Goal: Task Accomplishment & Management: Manage account settings

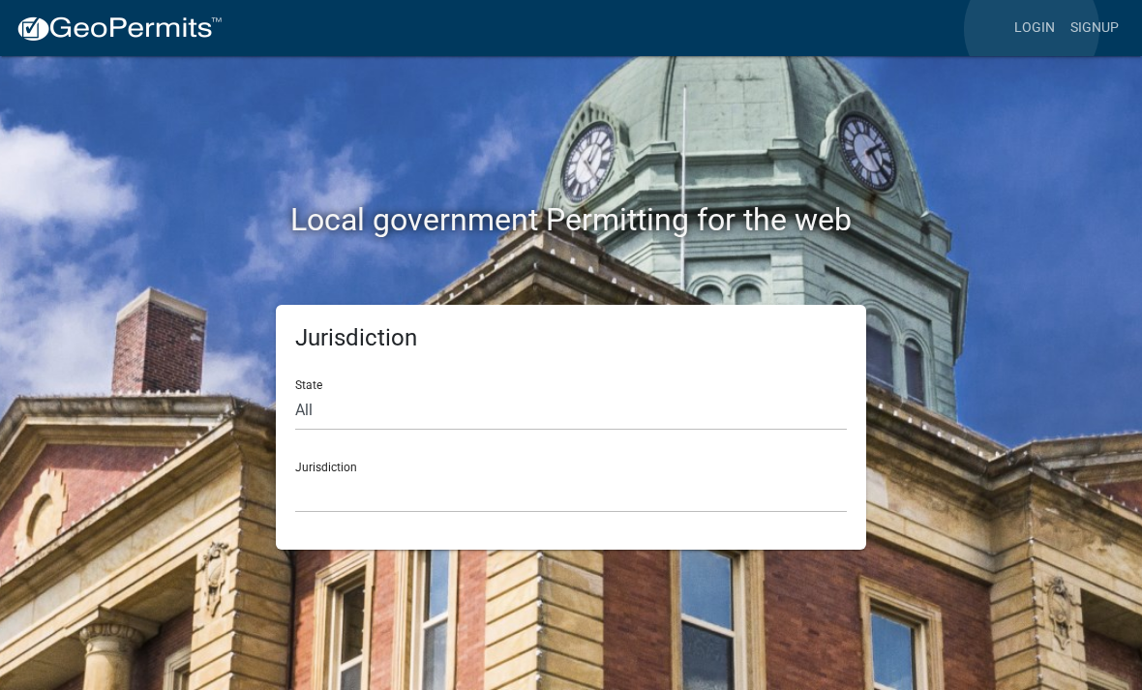
click at [1032, 30] on link "Login" at bounding box center [1034, 28] width 56 height 37
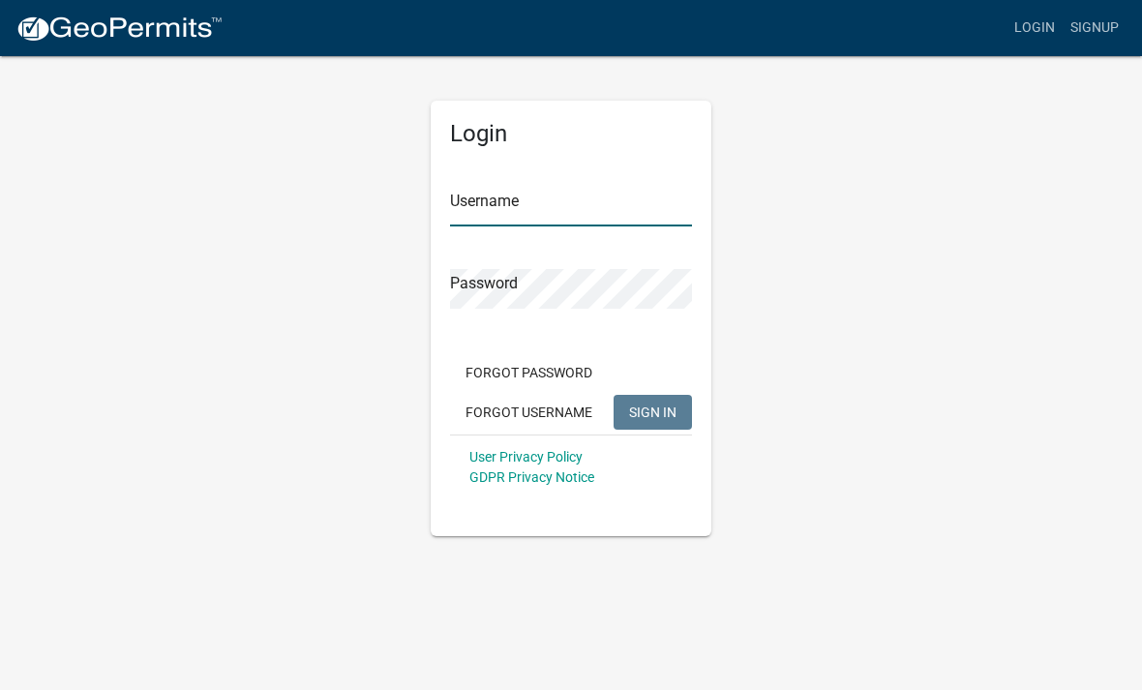
click at [605, 203] on input "Username" at bounding box center [571, 207] width 242 height 40
type input "Mrivera"
click at [652, 411] on button "SIGN IN" at bounding box center [652, 412] width 78 height 35
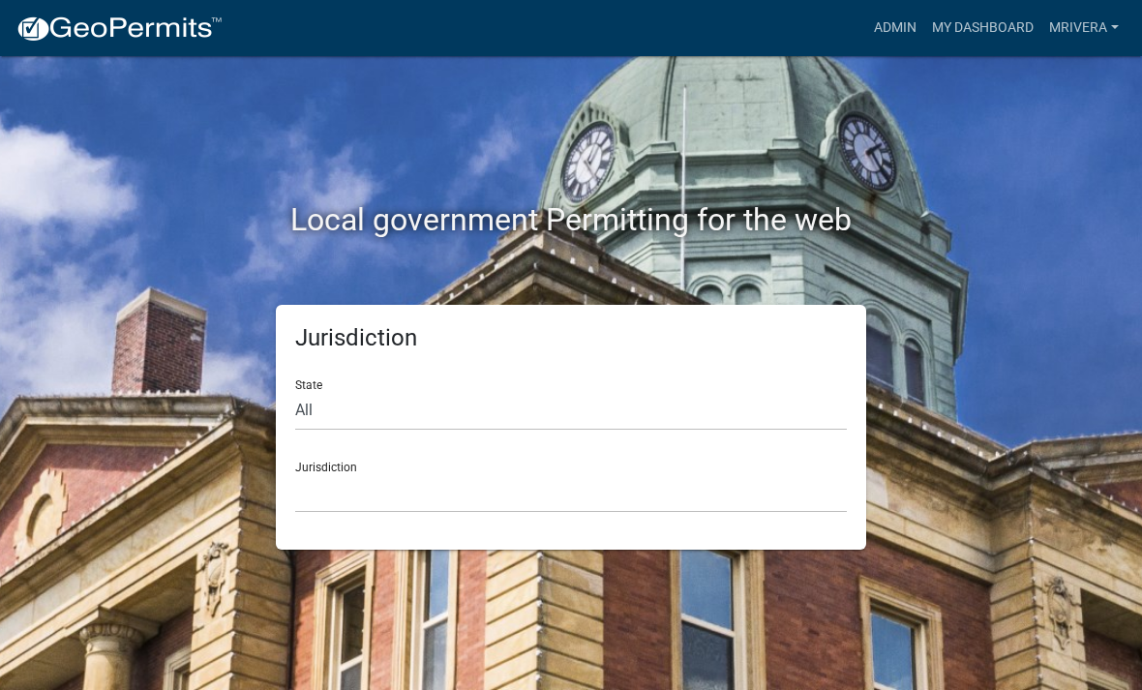
click at [894, 31] on link "Admin" at bounding box center [895, 28] width 58 height 37
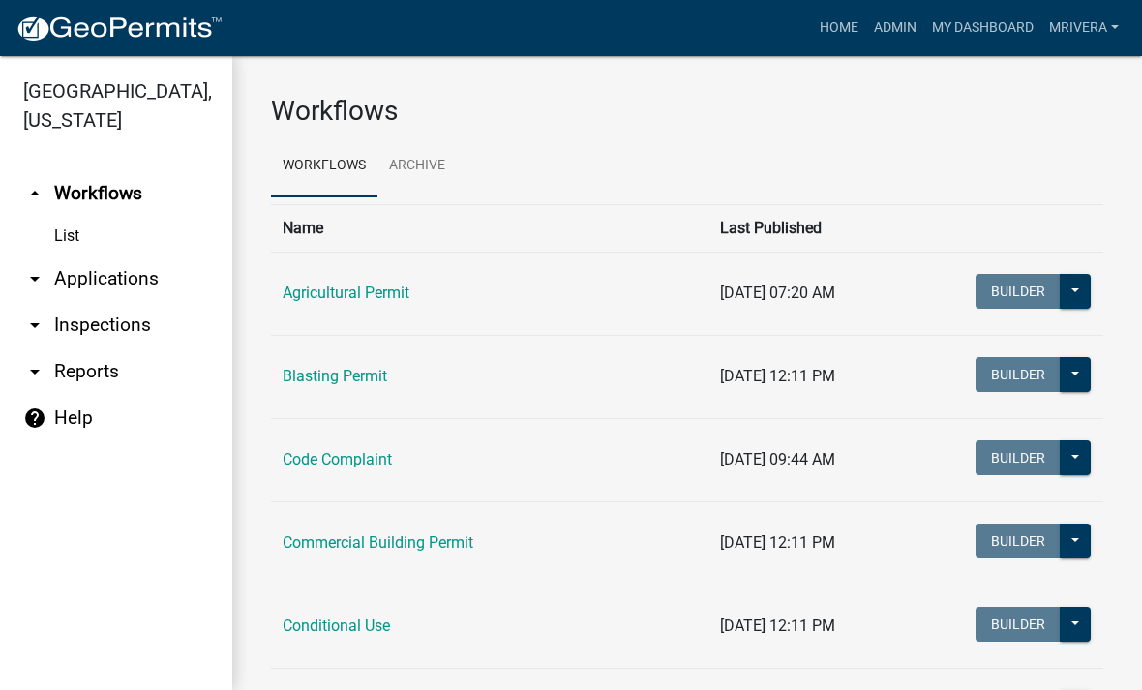
click at [124, 336] on link "arrow_drop_down Inspections" at bounding box center [116, 325] width 232 height 46
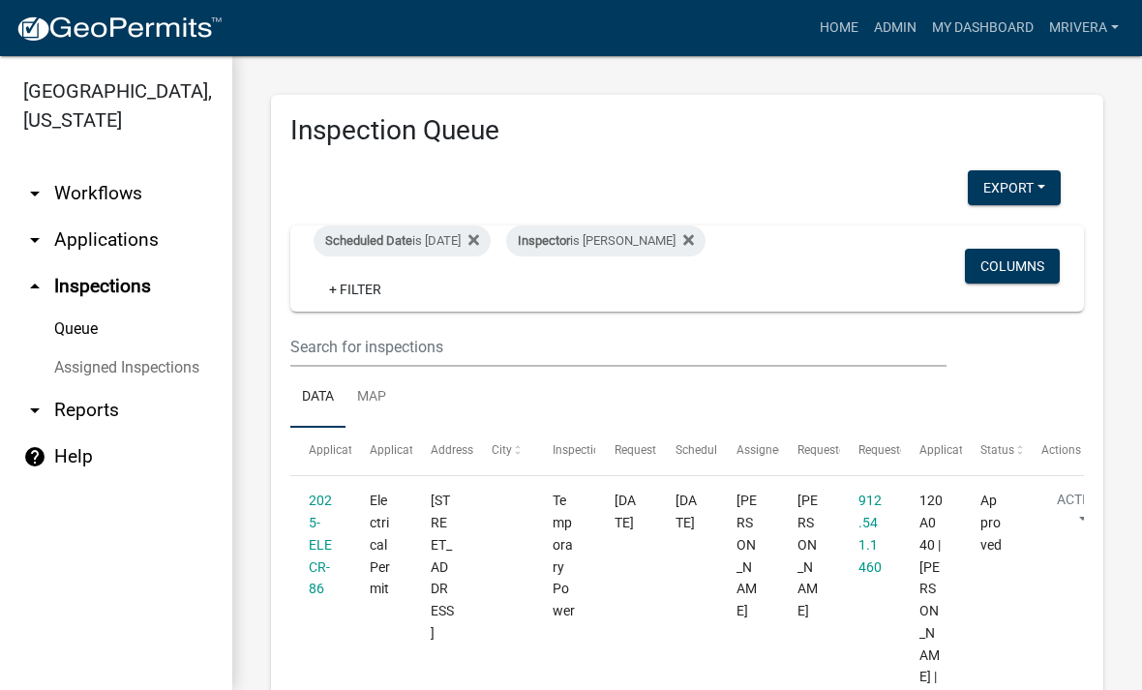
click at [458, 246] on div "Scheduled Date is [DATE]" at bounding box center [402, 240] width 177 height 31
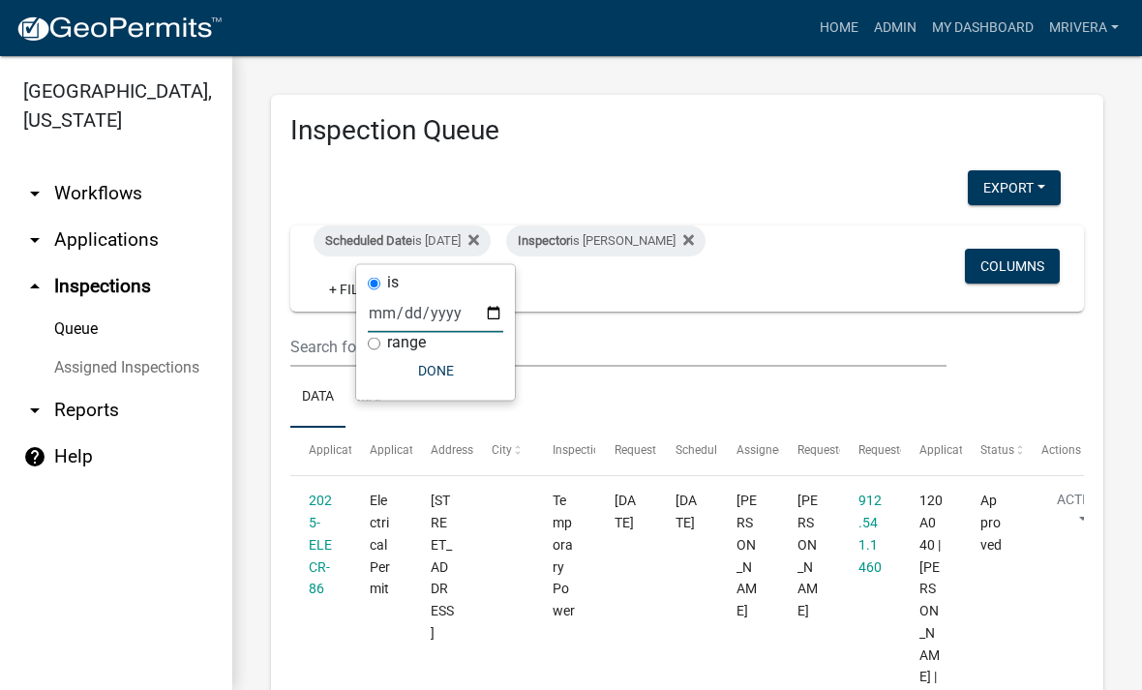
click at [454, 304] on input "[DATE]" at bounding box center [435, 313] width 135 height 40
type input "[DATE]"
click at [446, 380] on button "Done" at bounding box center [435, 370] width 135 height 35
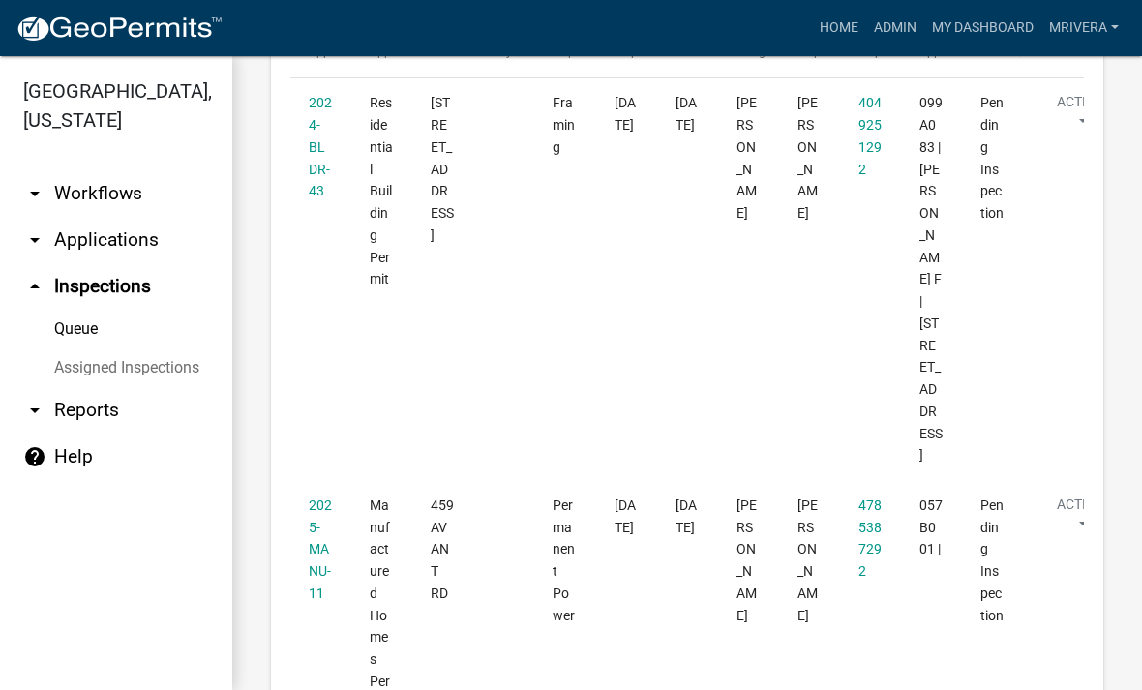
scroll to position [403, 0]
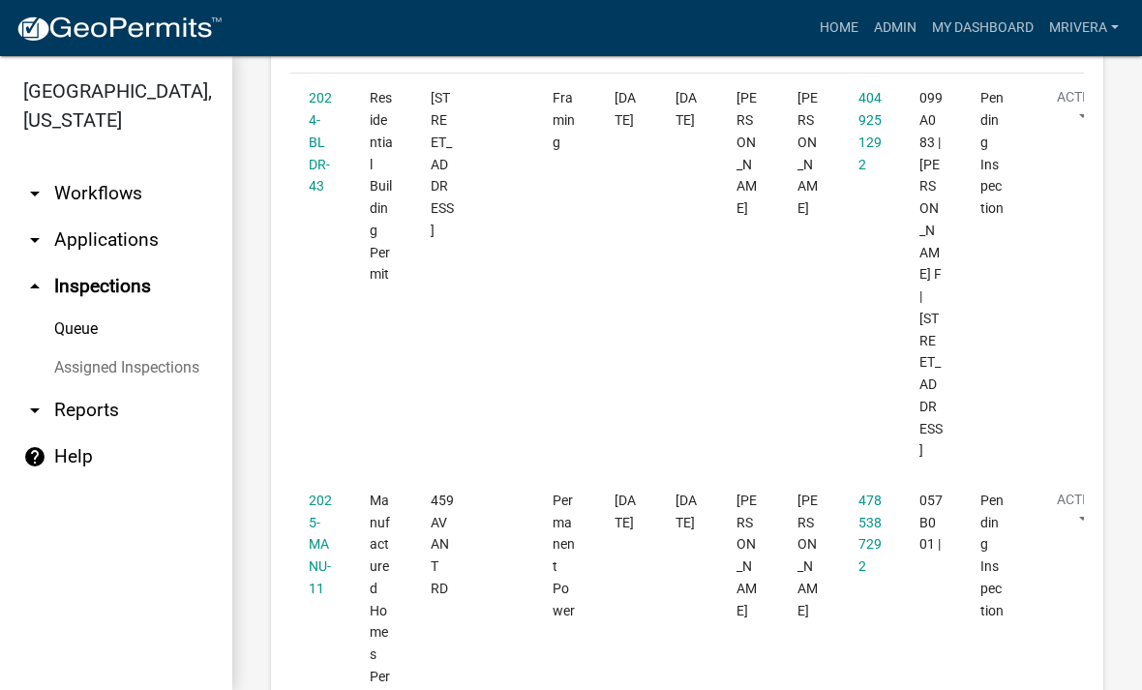
click at [312, 153] on link "2024-BLDR-43" at bounding box center [320, 142] width 23 height 104
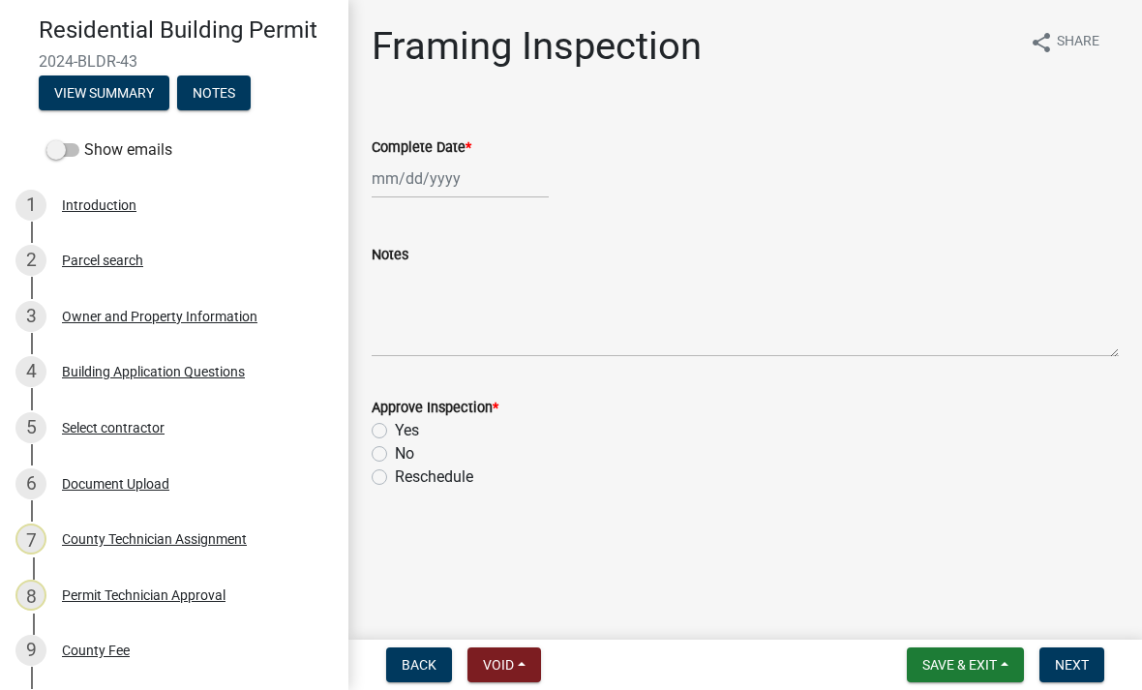
scroll to position [156, 0]
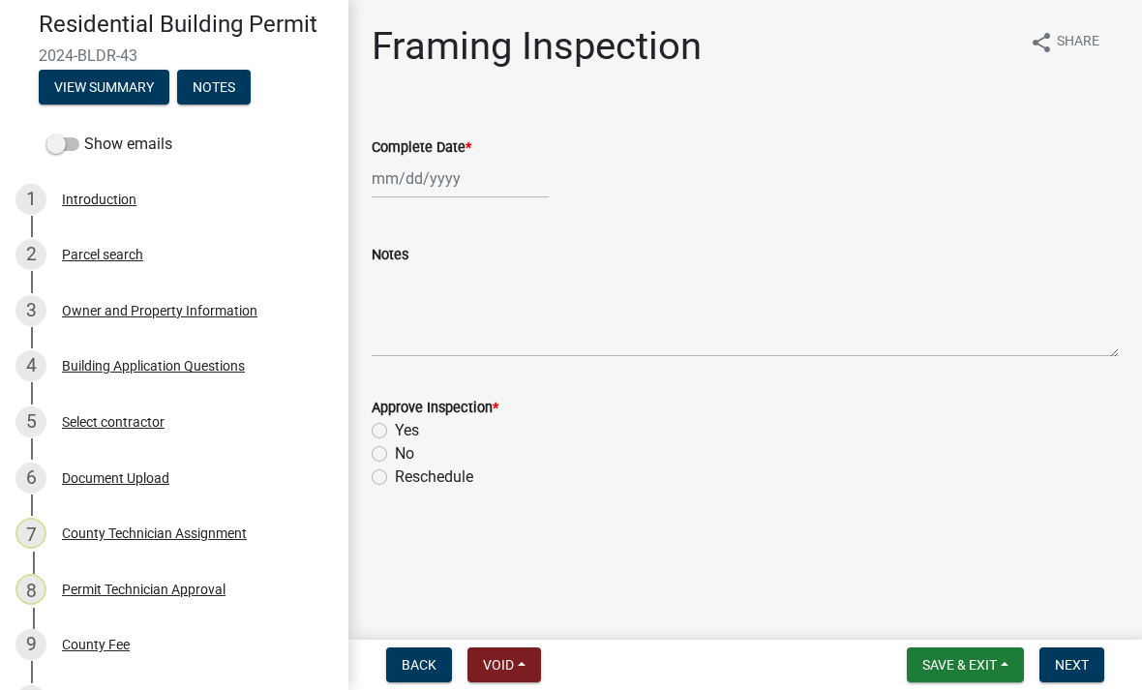
click at [159, 475] on div "Document Upload" at bounding box center [115, 478] width 107 height 14
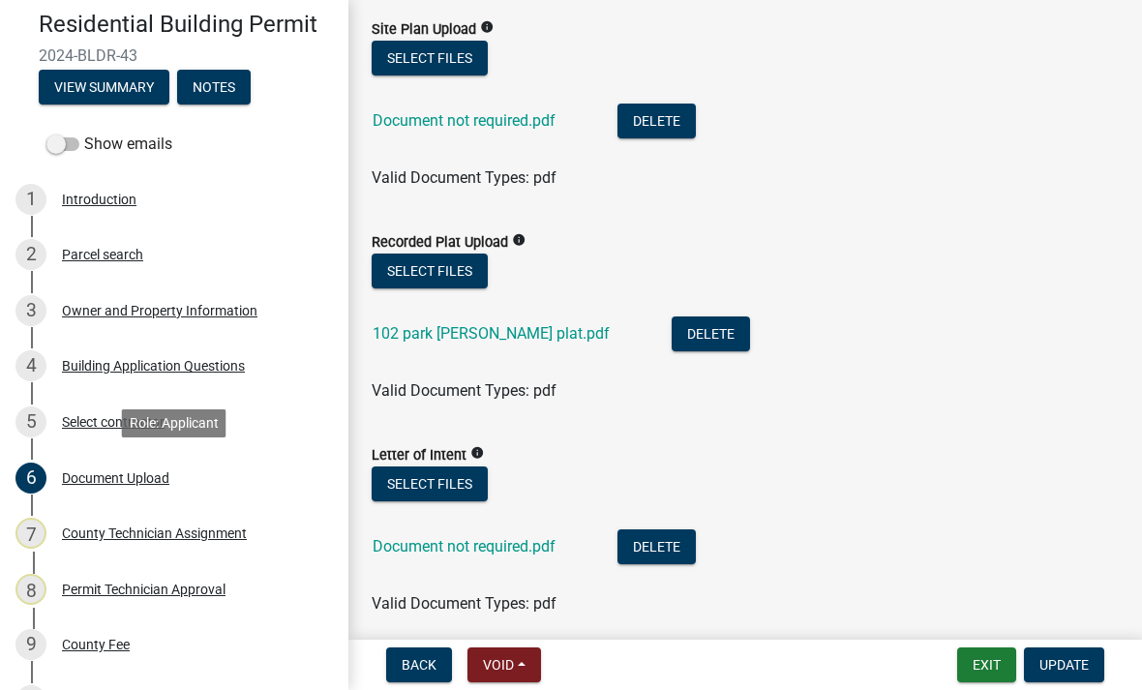
scroll to position [683, 0]
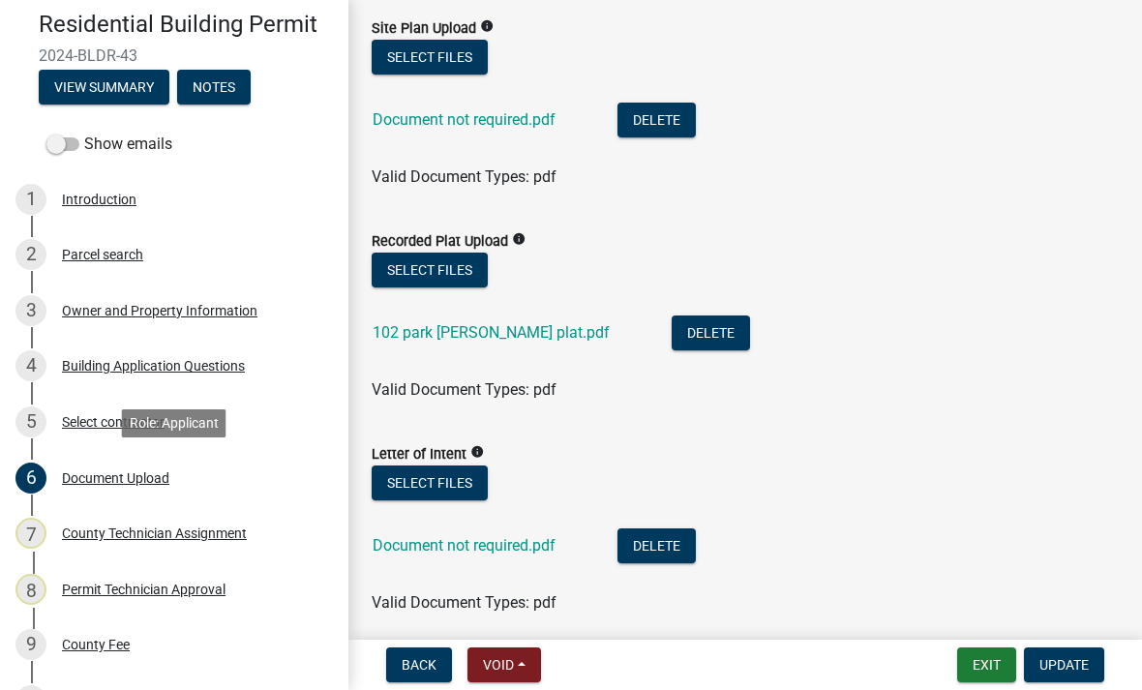
click at [508, 328] on link "102 park [PERSON_NAME] plat.pdf" at bounding box center [491, 332] width 237 height 18
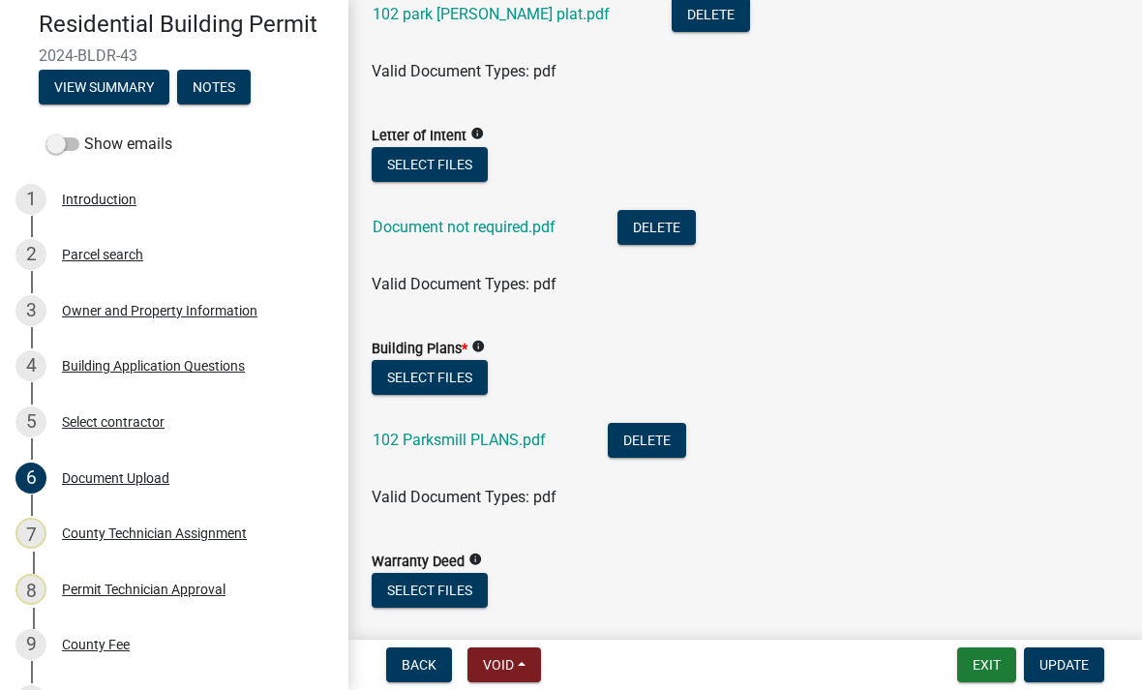
scroll to position [1044, 0]
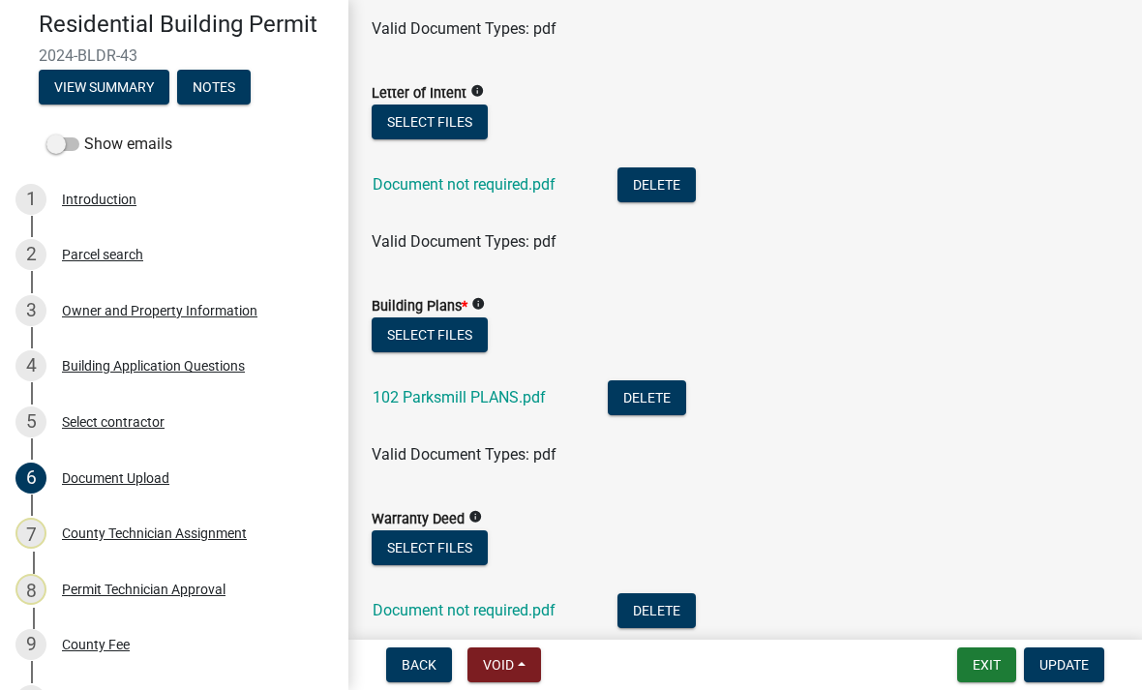
click at [509, 404] on link "102 Parksmill PLANS.pdf" at bounding box center [459, 397] width 173 height 18
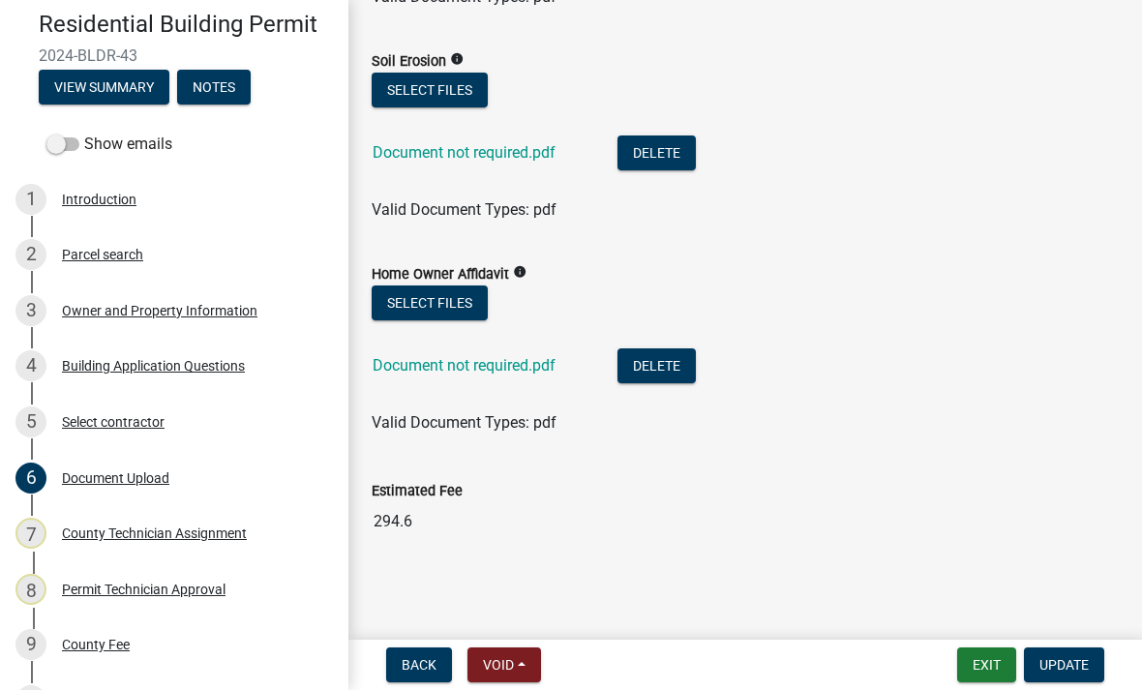
scroll to position [1715, 0]
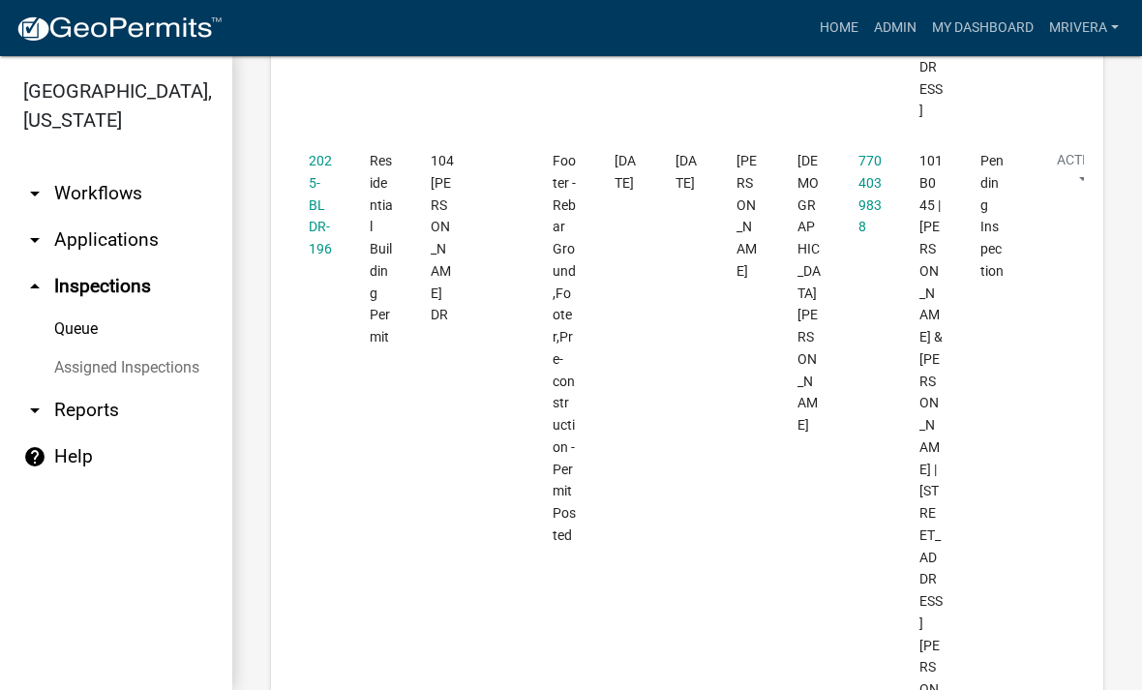
scroll to position [2606, 0]
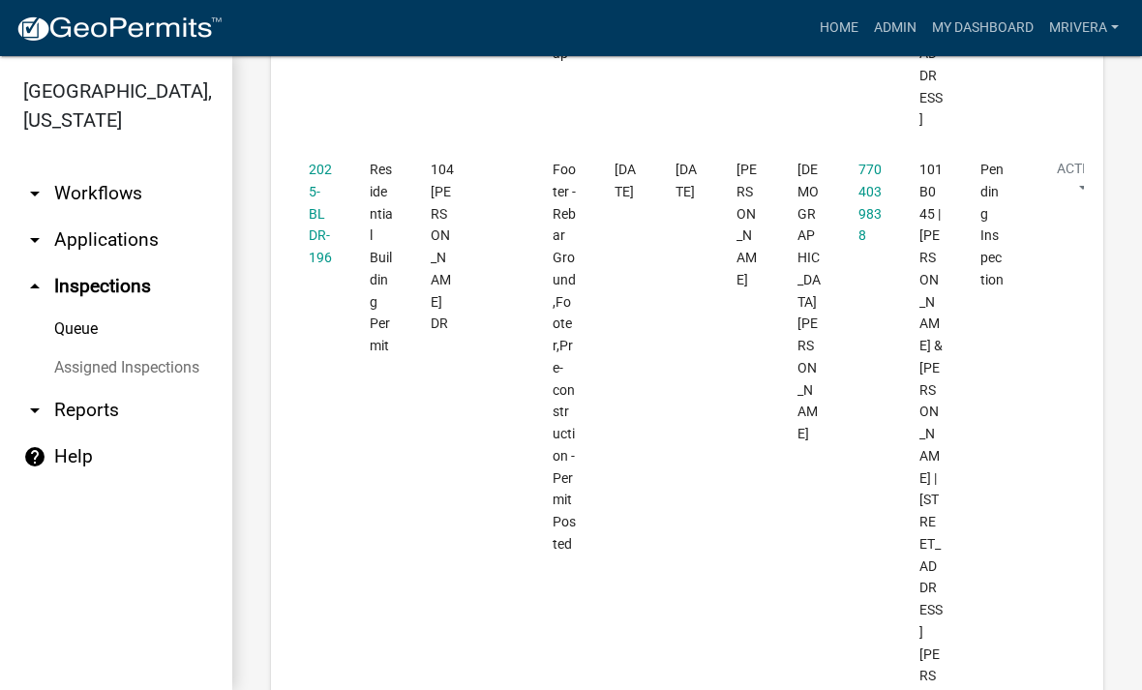
click at [324, 265] on link "2025-BLDR-196" at bounding box center [320, 214] width 23 height 104
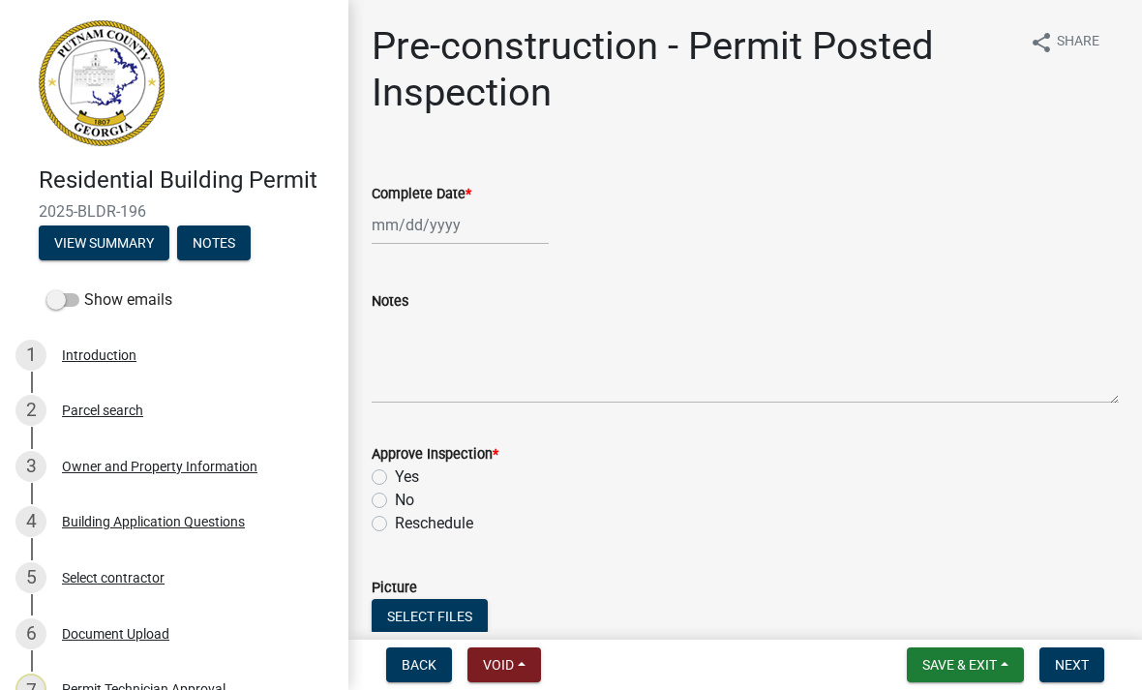
click at [159, 634] on div "Document Upload" at bounding box center [115, 634] width 107 height 14
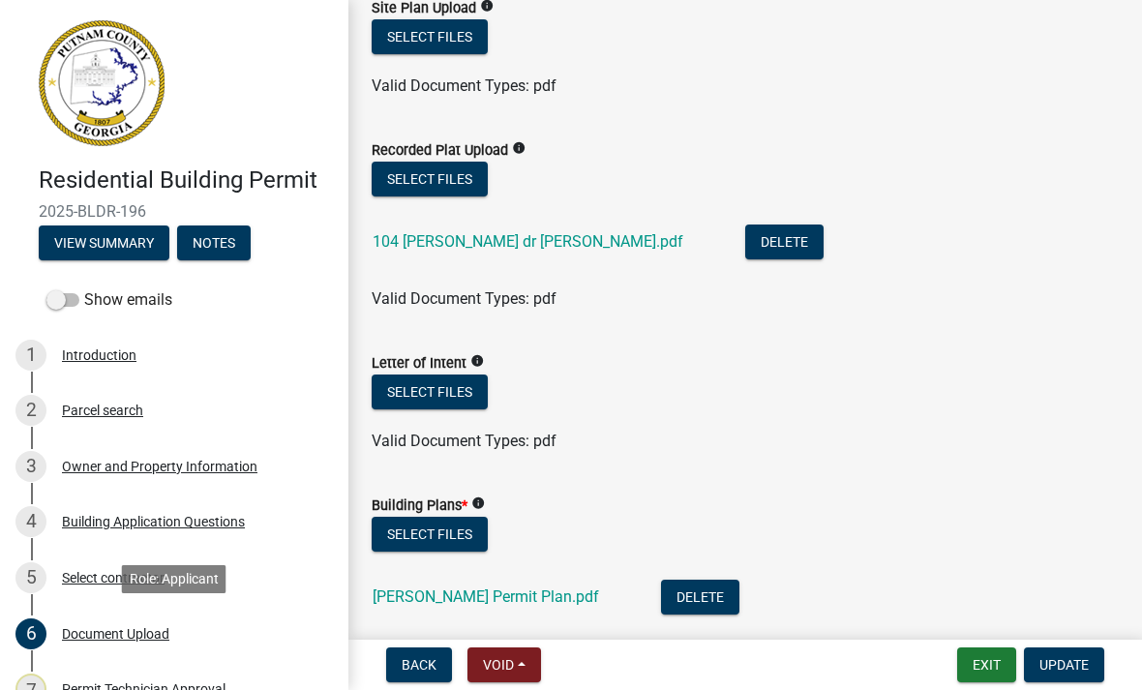
scroll to position [560, 0]
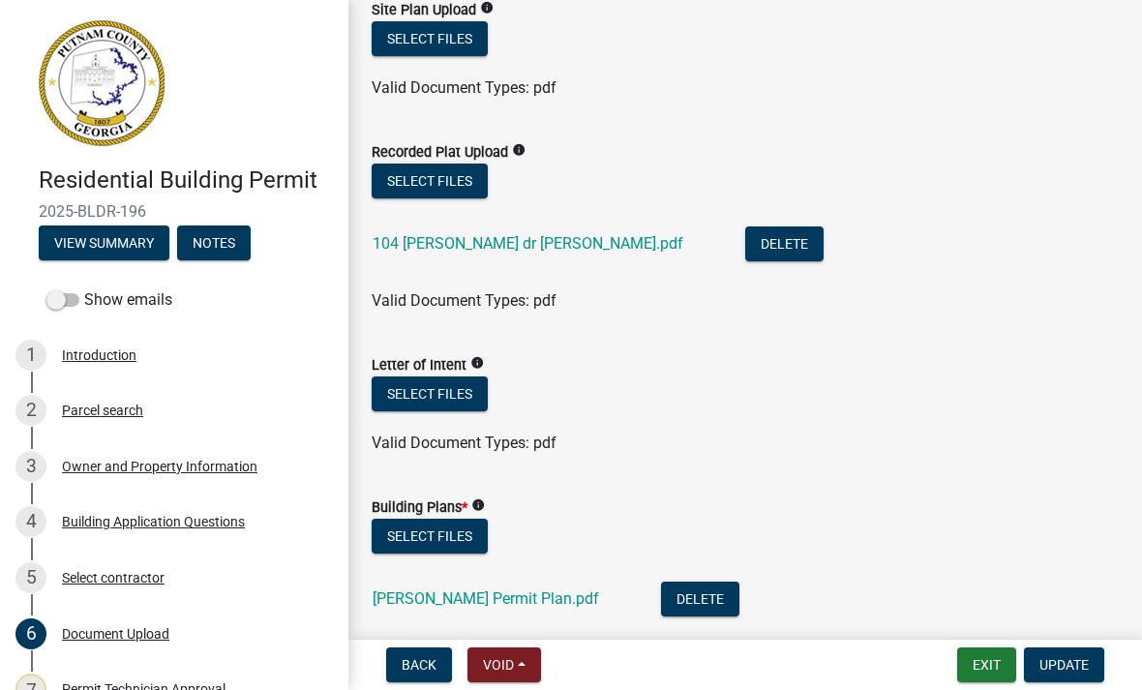
click at [498, 247] on link "104 [PERSON_NAME] dr [PERSON_NAME].pdf" at bounding box center [528, 243] width 311 height 18
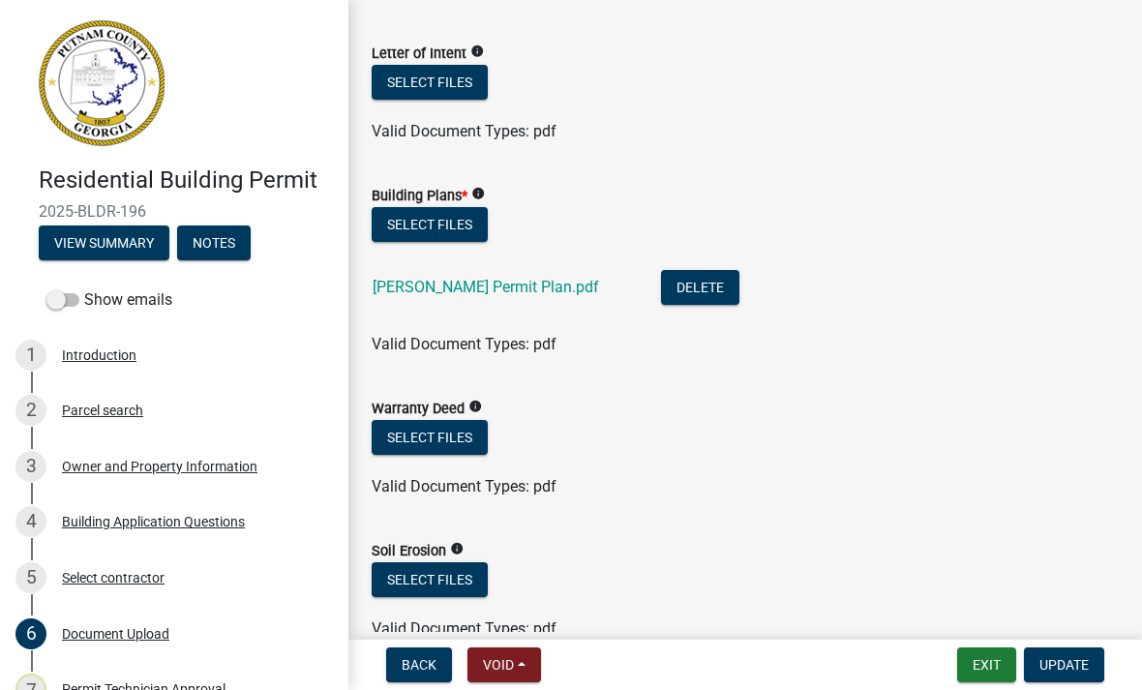
scroll to position [917, 0]
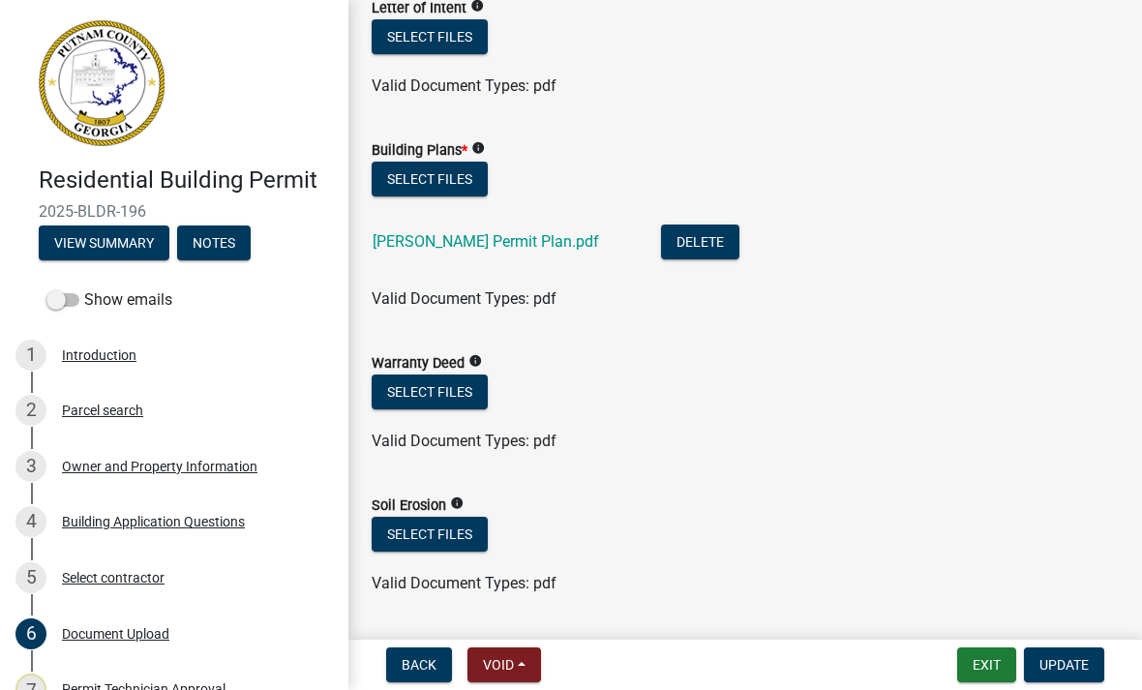
click at [493, 244] on link "[PERSON_NAME] Permit Plan.pdf" at bounding box center [486, 241] width 226 height 18
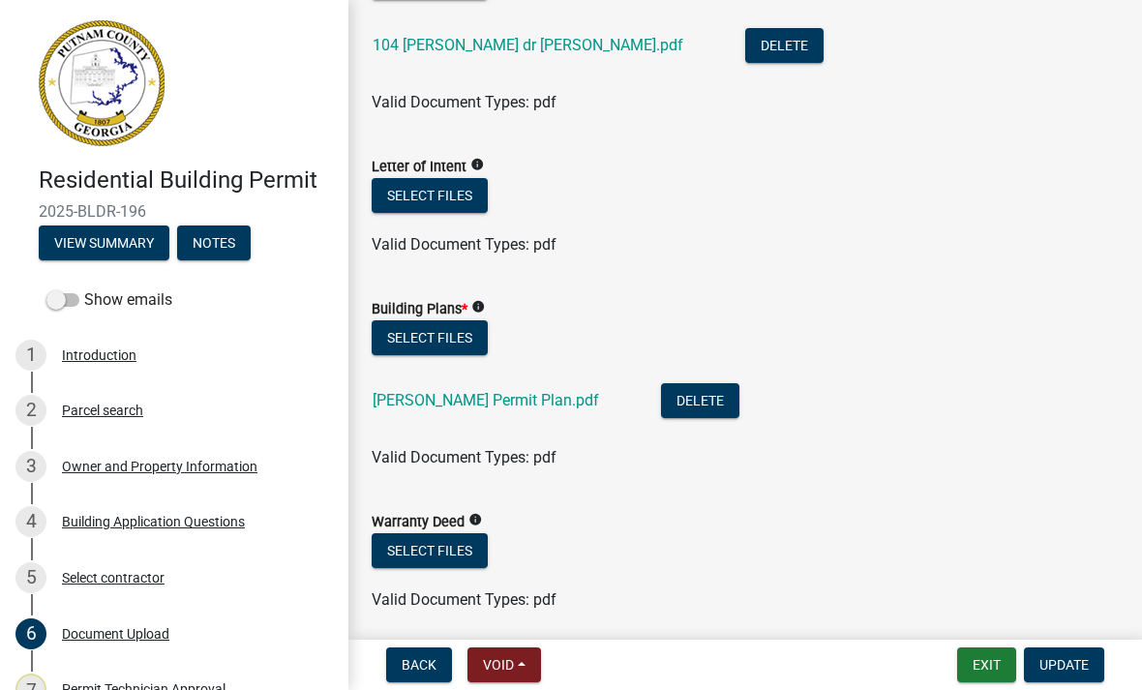
scroll to position [766, 0]
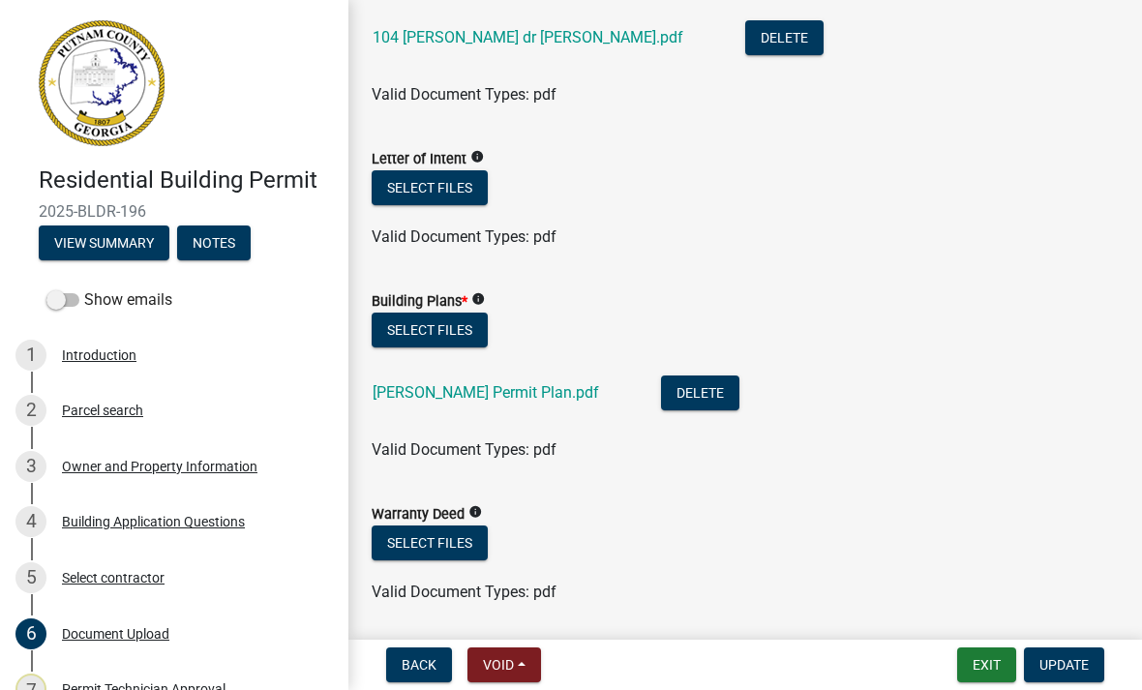
click at [506, 385] on link "[PERSON_NAME] Permit Plan.pdf" at bounding box center [486, 392] width 226 height 18
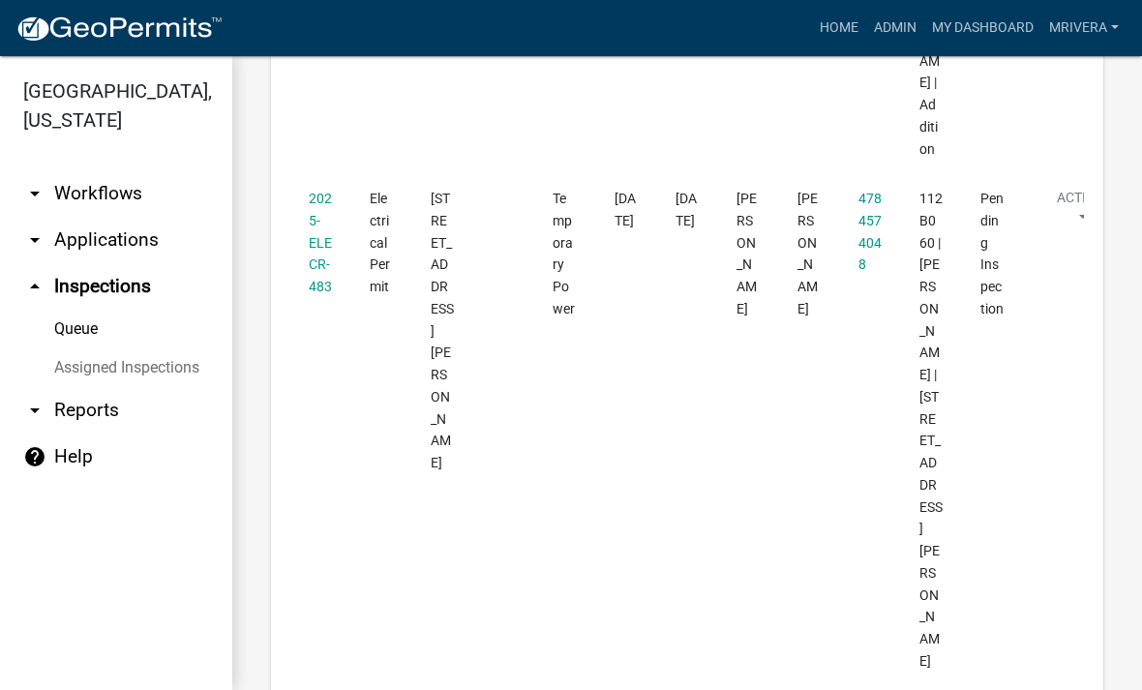
scroll to position [3291, 0]
